Goal: Task Accomplishment & Management: Manage account settings

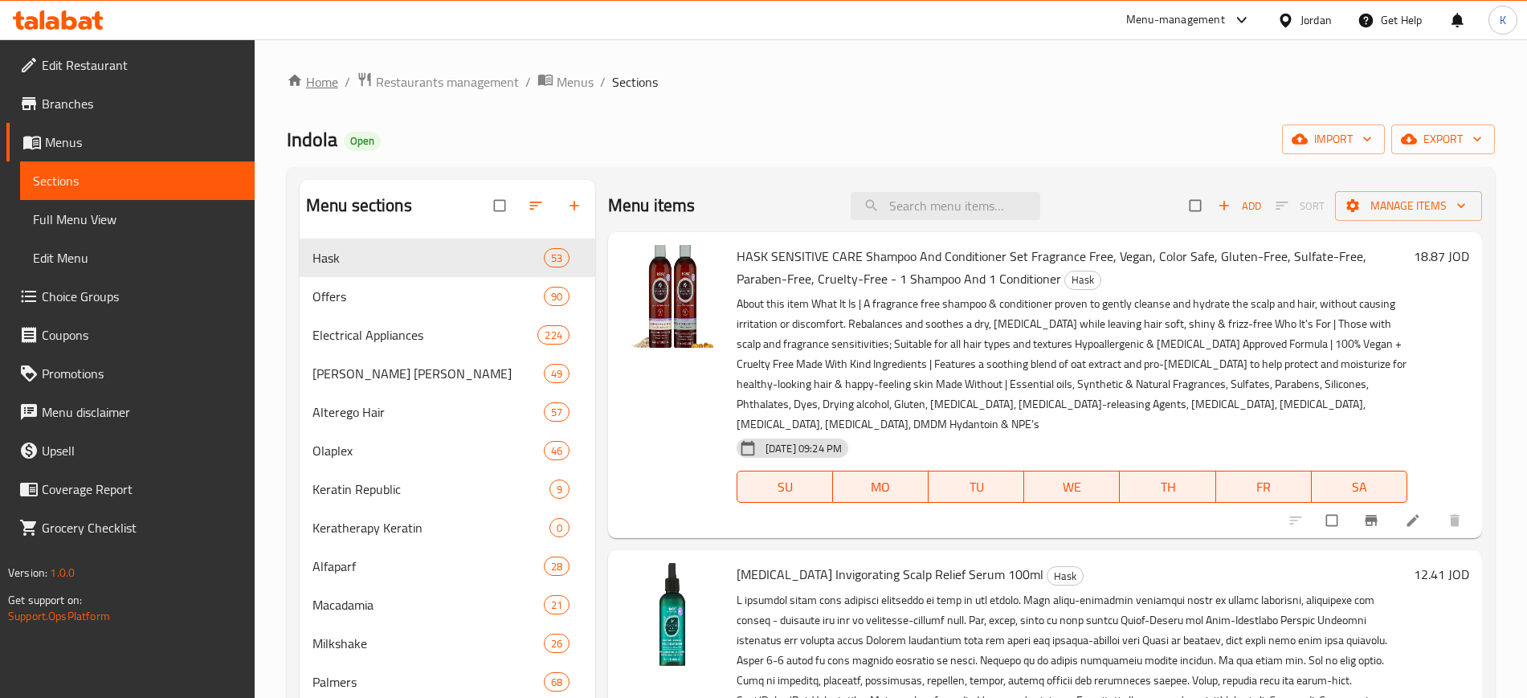
click at [330, 84] on link "Home" at bounding box center [312, 81] width 51 height 19
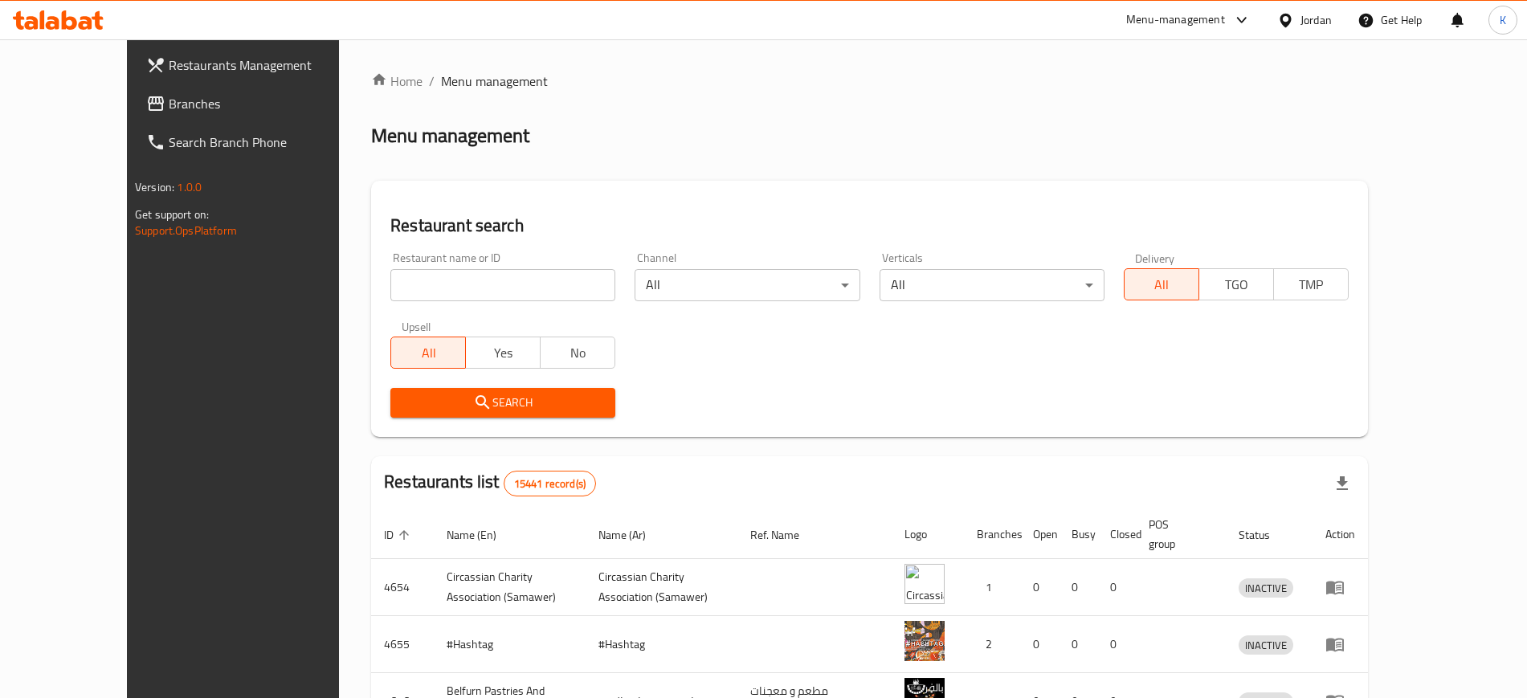
click at [390, 236] on h2 "Restaurant search" at bounding box center [869, 226] width 958 height 24
click at [390, 281] on input "search" at bounding box center [502, 285] width 225 height 32
type input "markazi"
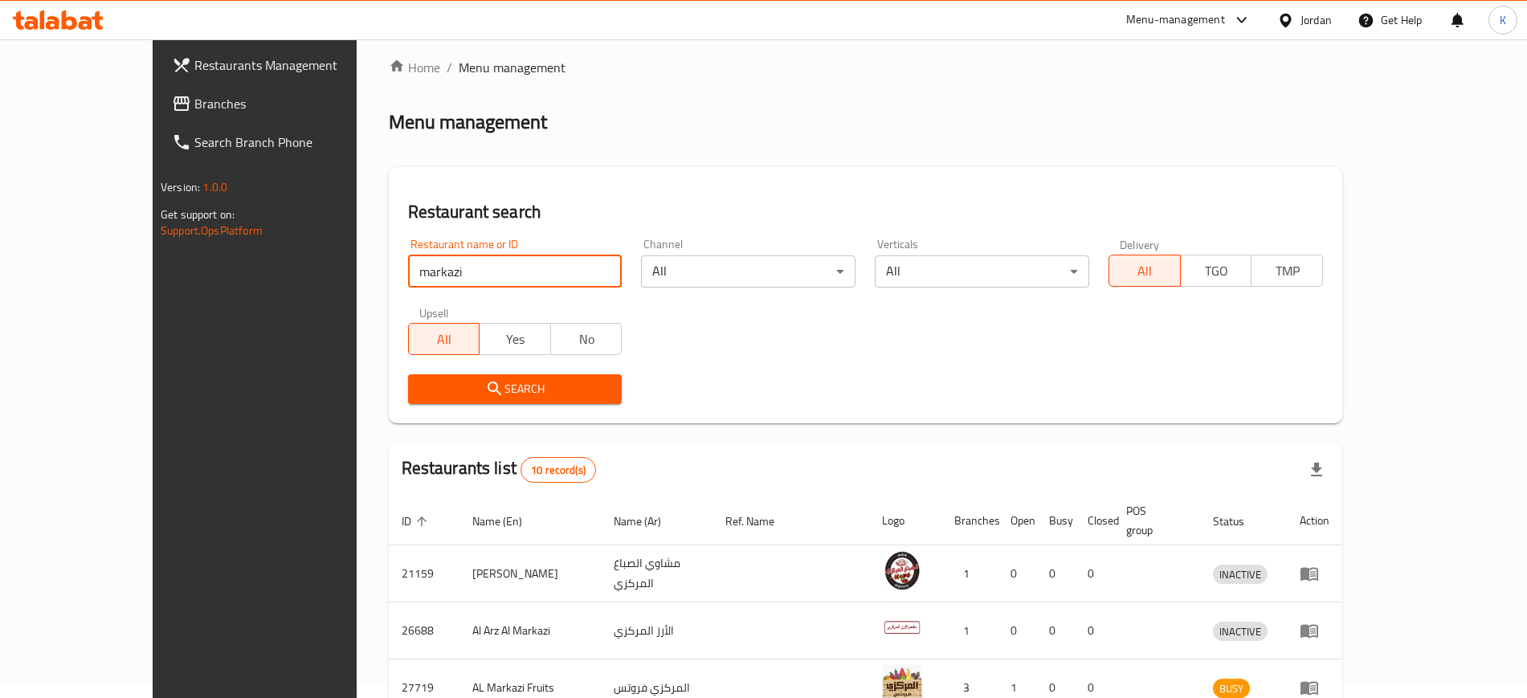
scroll to position [201, 0]
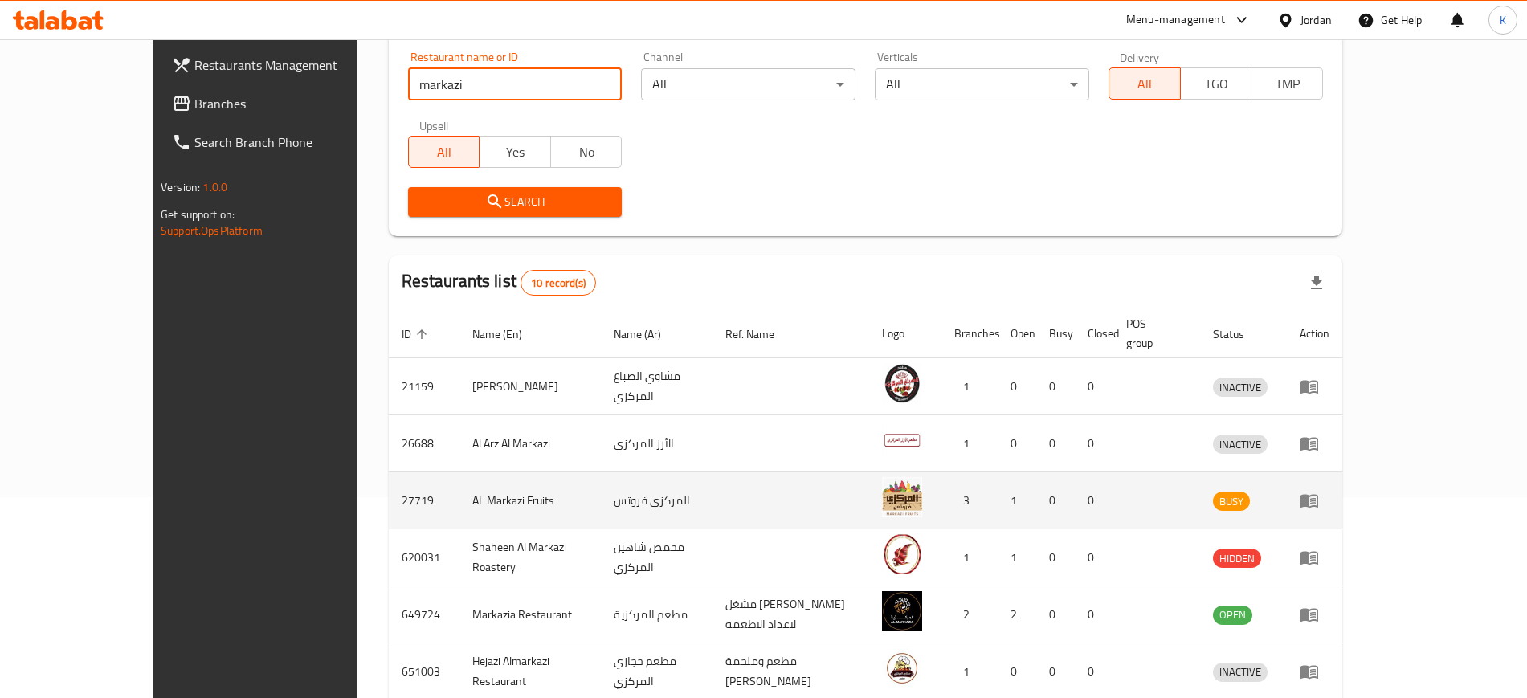
click at [1319, 491] on icon "enhanced table" at bounding box center [1309, 500] width 19 height 19
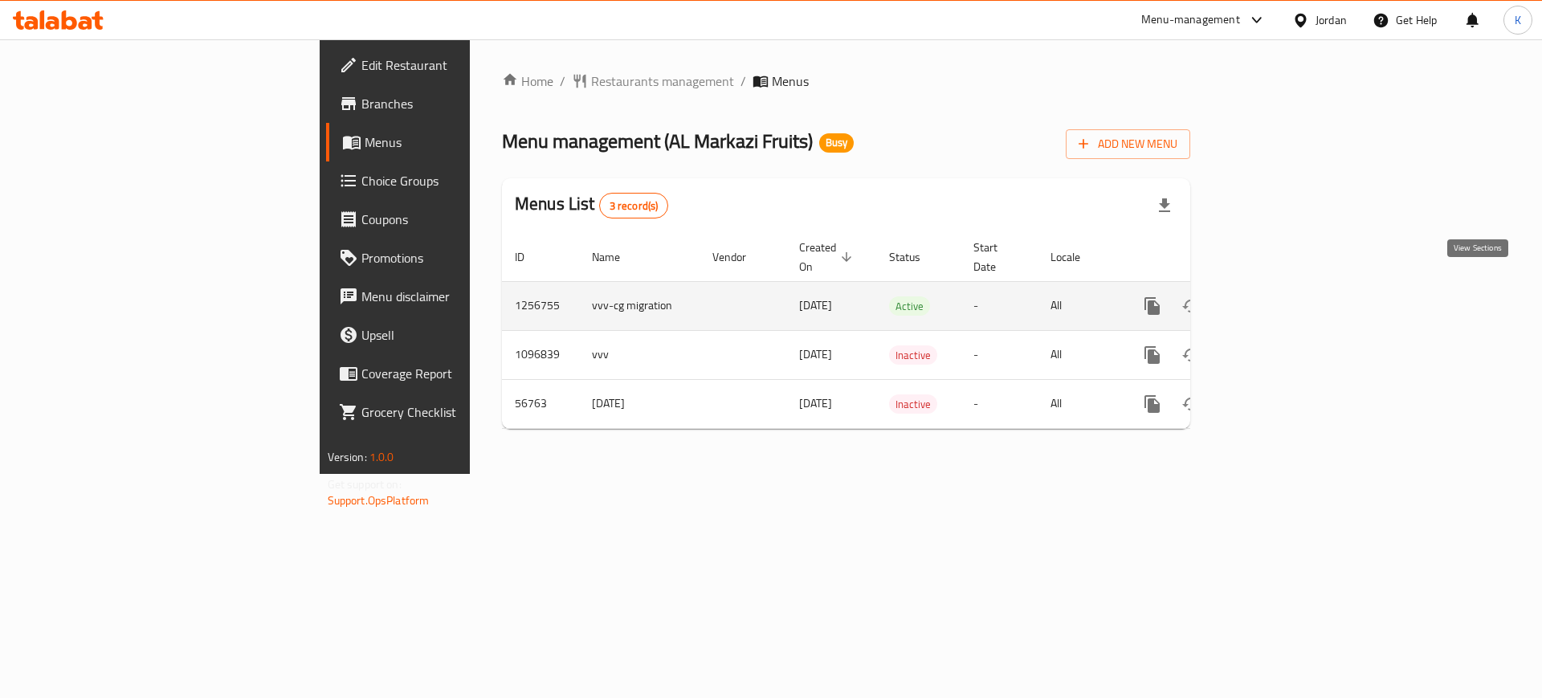
click at [1275, 299] on icon "enhanced table" at bounding box center [1268, 306] width 14 height 14
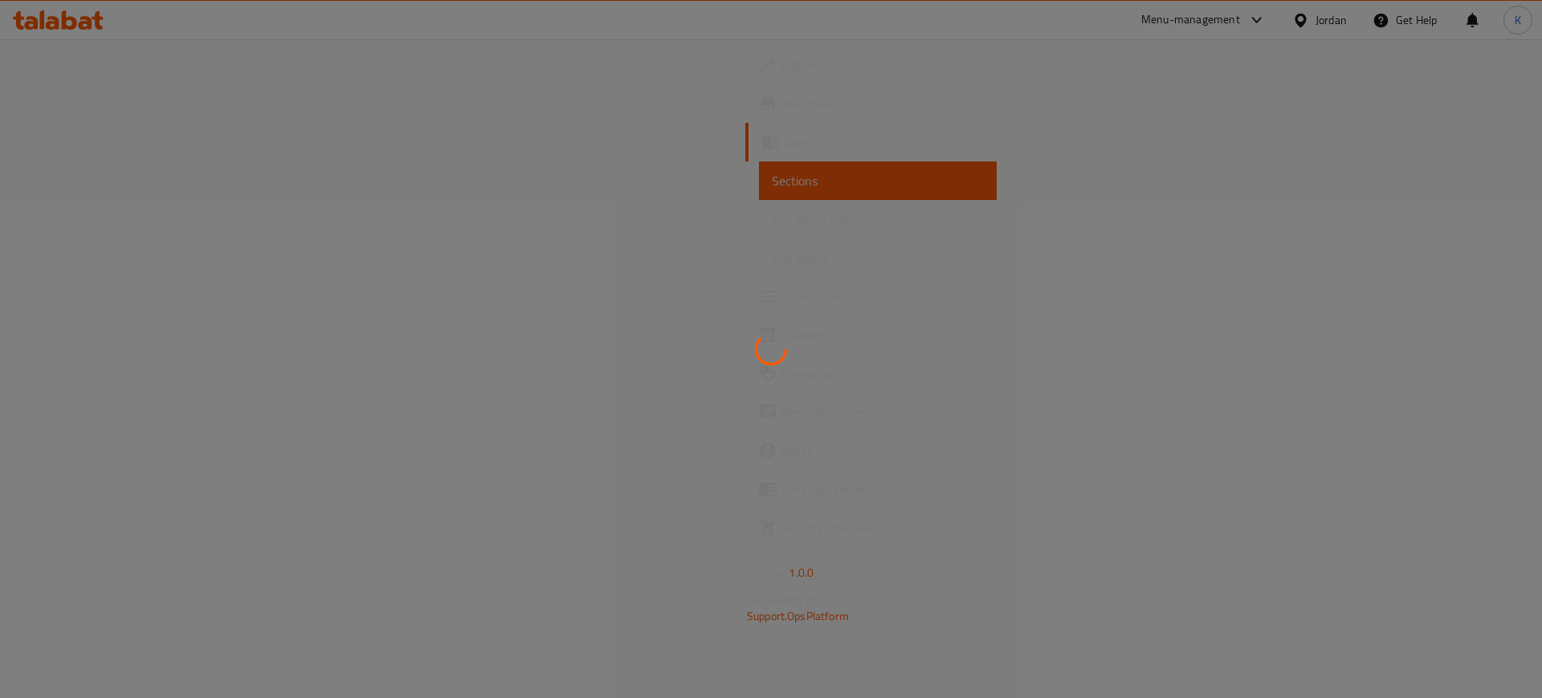
click at [745, 127] on link "Menus" at bounding box center [870, 142] width 251 height 39
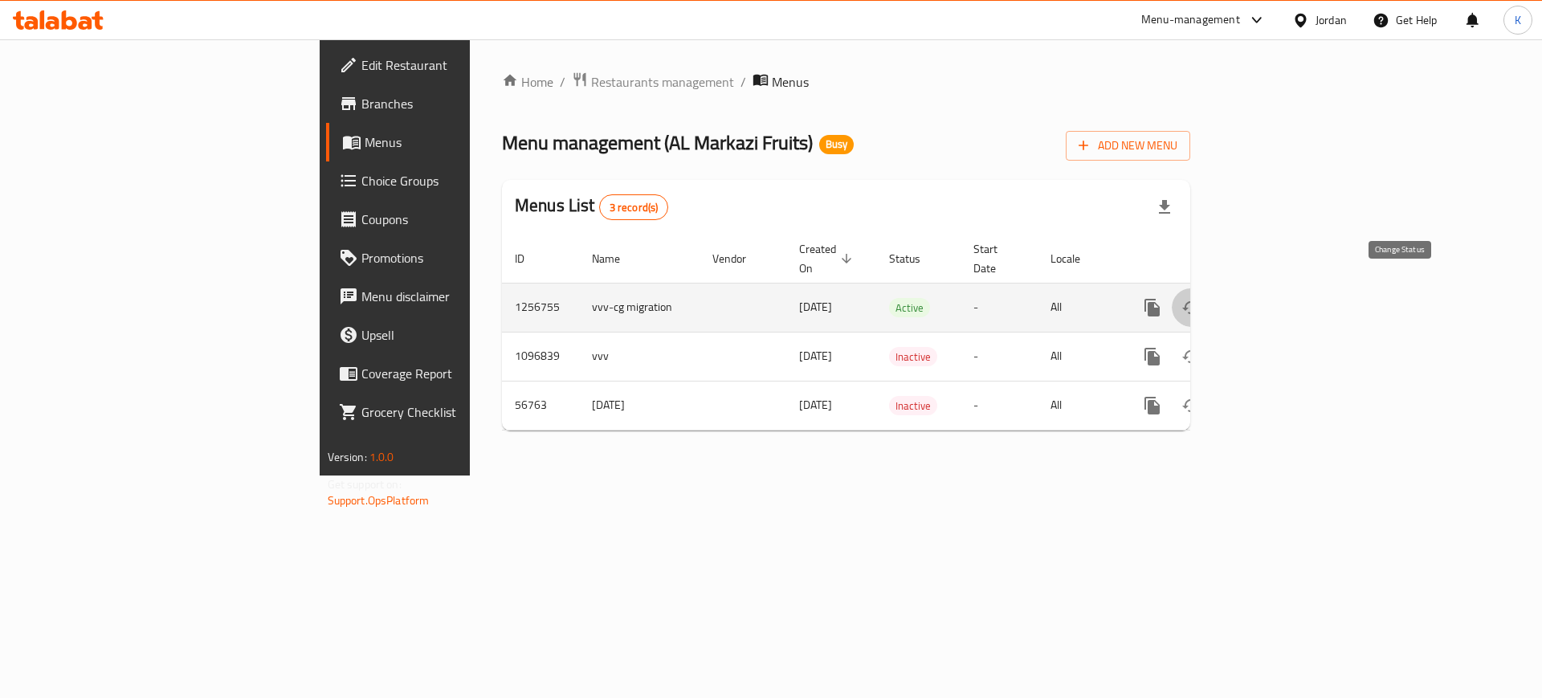
click at [1200, 301] on icon "enhanced table" at bounding box center [1191, 307] width 18 height 13
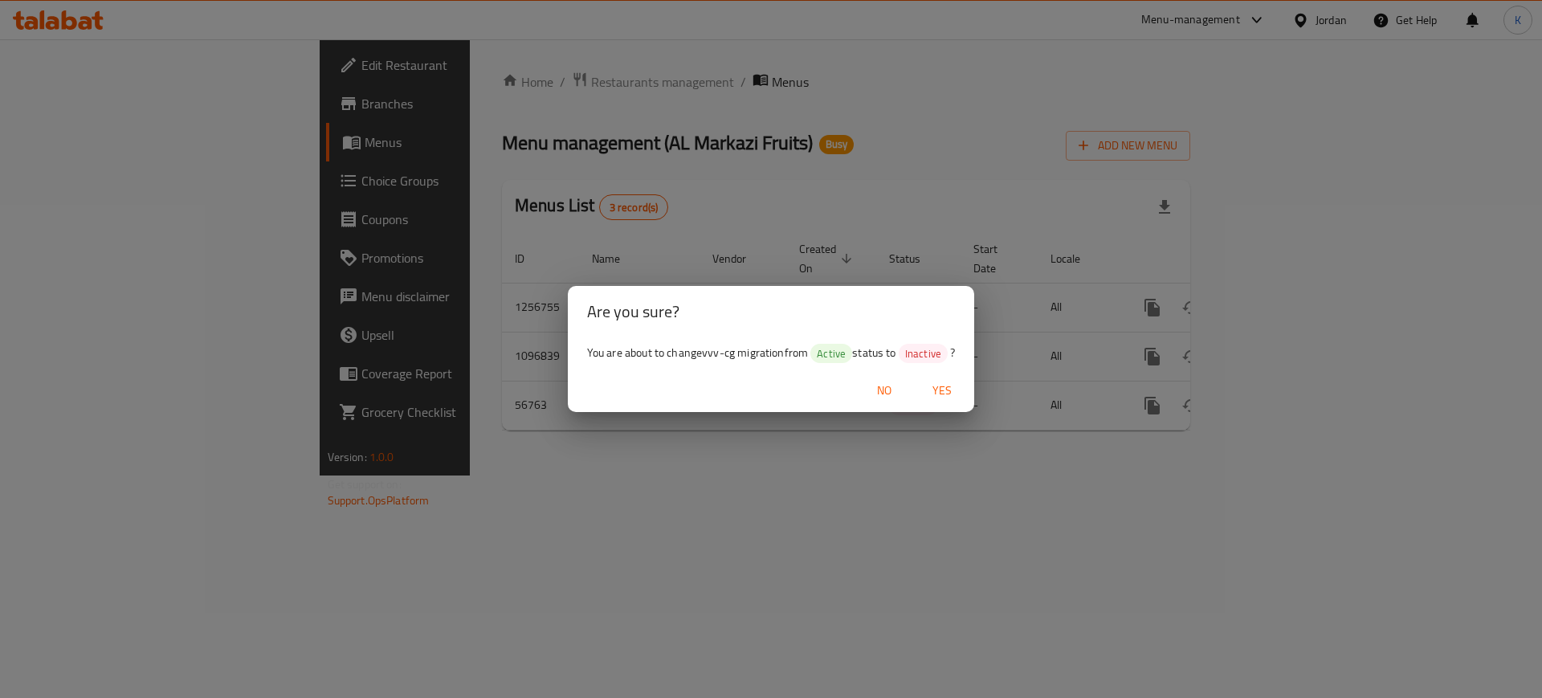
click at [945, 382] on span "Yes" at bounding box center [942, 391] width 39 height 20
